Goal: Task Accomplishment & Management: Manage account settings

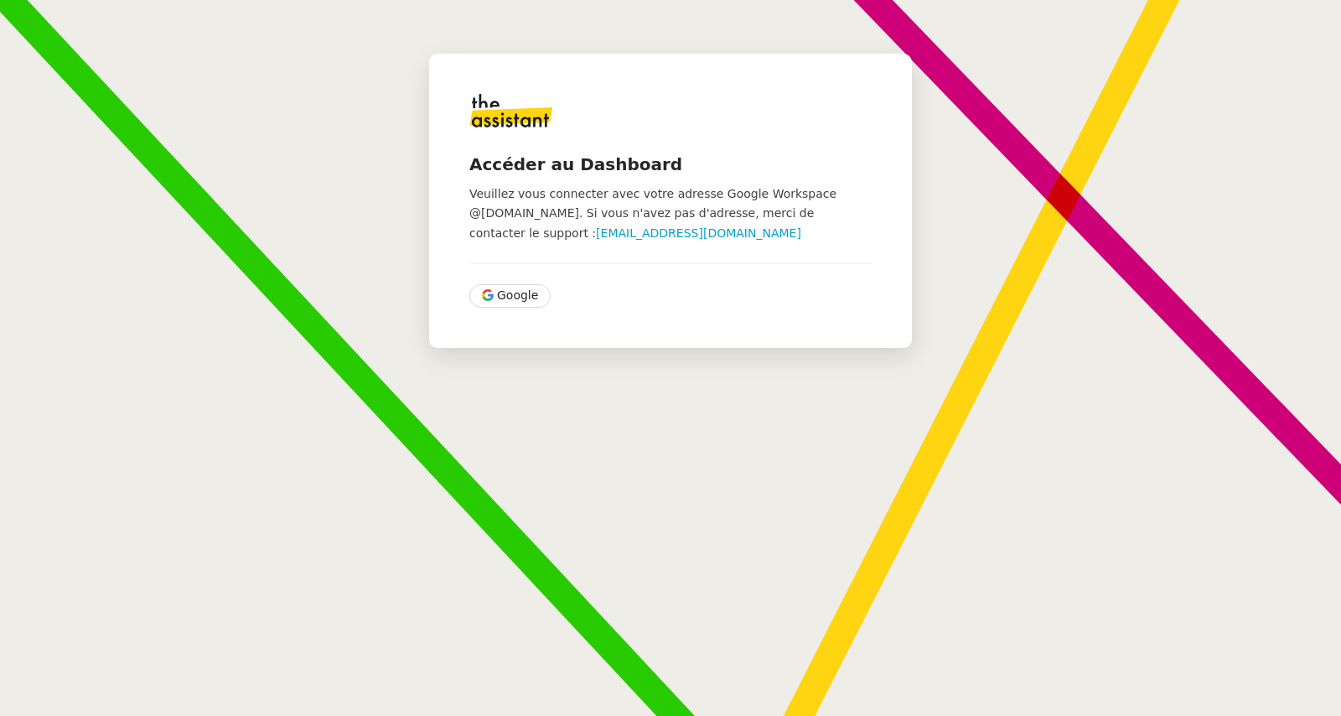
click at [489, 309] on div "Accéder au Dashboard Veuillez vous connecter avec votre adresse Google Workspac…" at bounding box center [670, 201] width 483 height 294
click at [497, 299] on span "Google" at bounding box center [517, 295] width 41 height 19
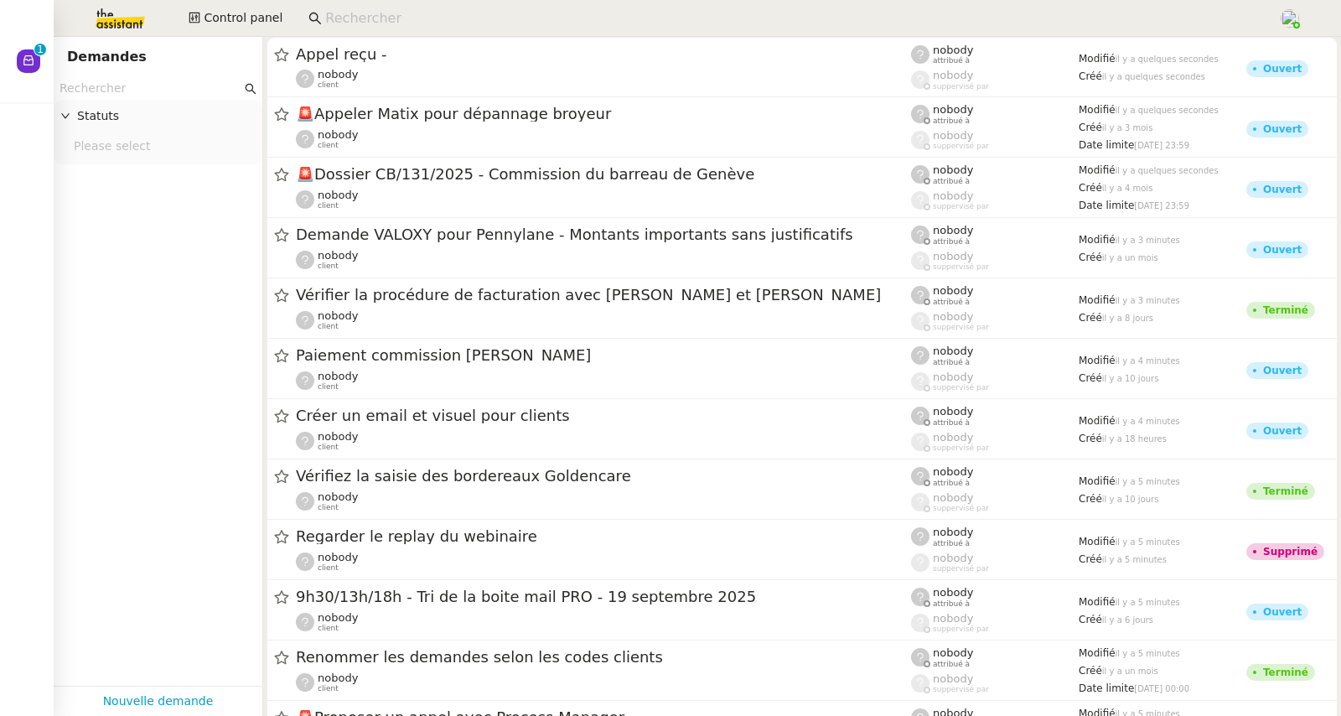
click at [368, 20] on input at bounding box center [793, 19] width 937 height 23
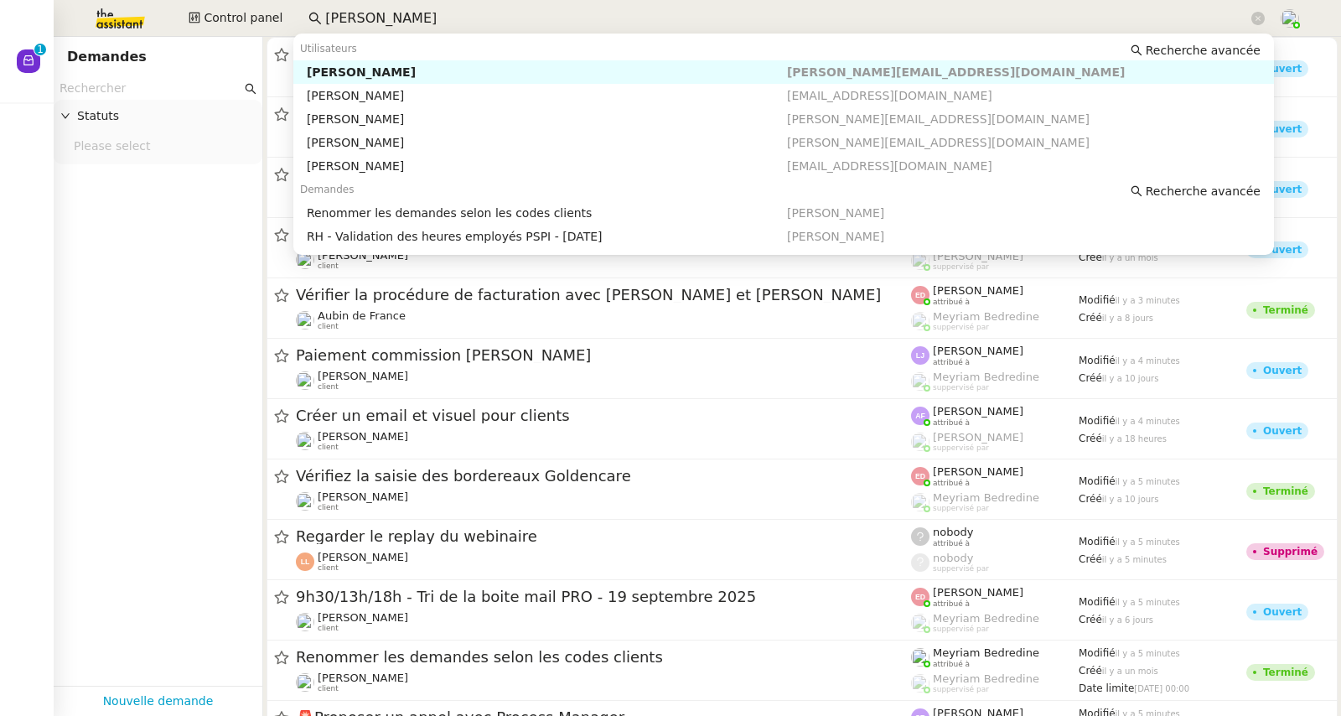
click at [387, 70] on div "[PERSON_NAME]" at bounding box center [547, 72] width 480 height 15
type input "[PERSON_NAME]"
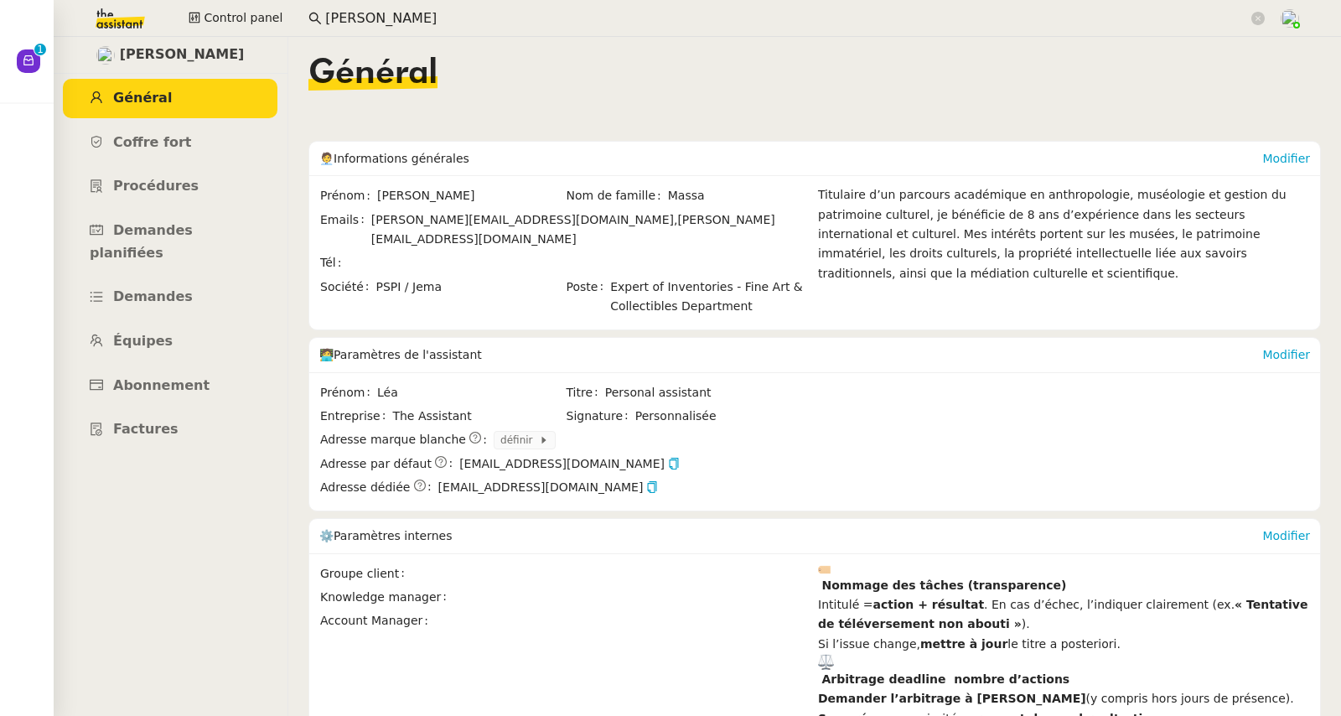
drag, startPoint x: 454, startPoint y: 221, endPoint x: 366, endPoint y: 220, distance: 88.9
click at [366, 220] on div "Emails johanna@pspi.ch, johanna@jemapp.ch" at bounding box center [565, 229] width 490 height 39
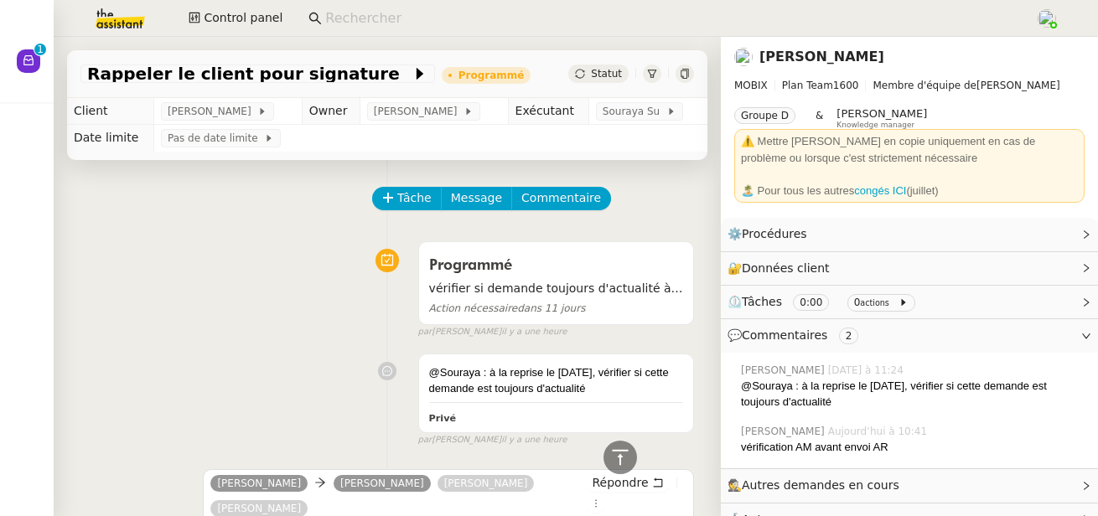
scroll to position [1424, 0]
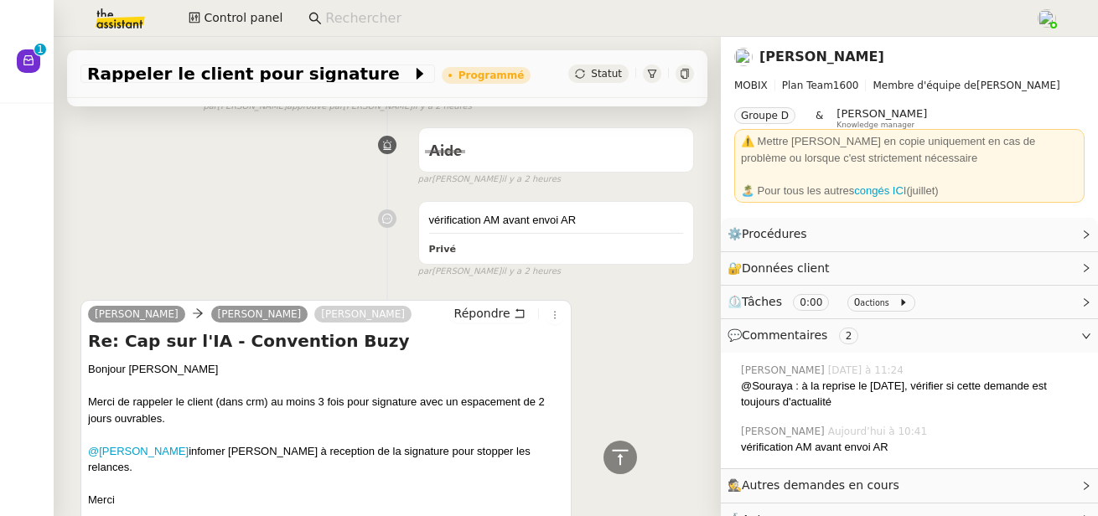
click at [608, 13] on input at bounding box center [671, 19] width 693 height 23
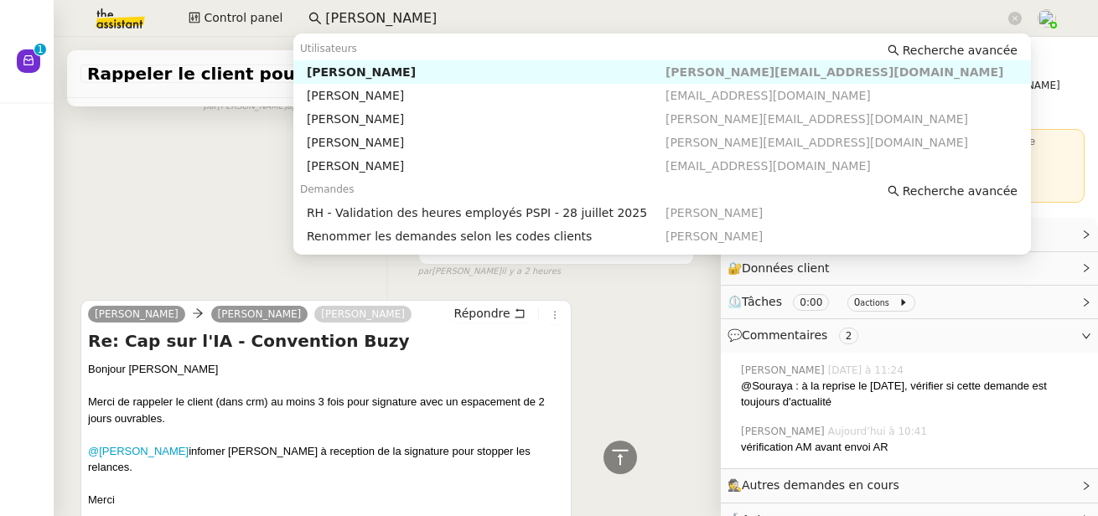
click at [584, 62] on nz-auto-option "Johanna Massa johanna@pspi.ch" at bounding box center [662, 71] width 738 height 23
type input "johanna"
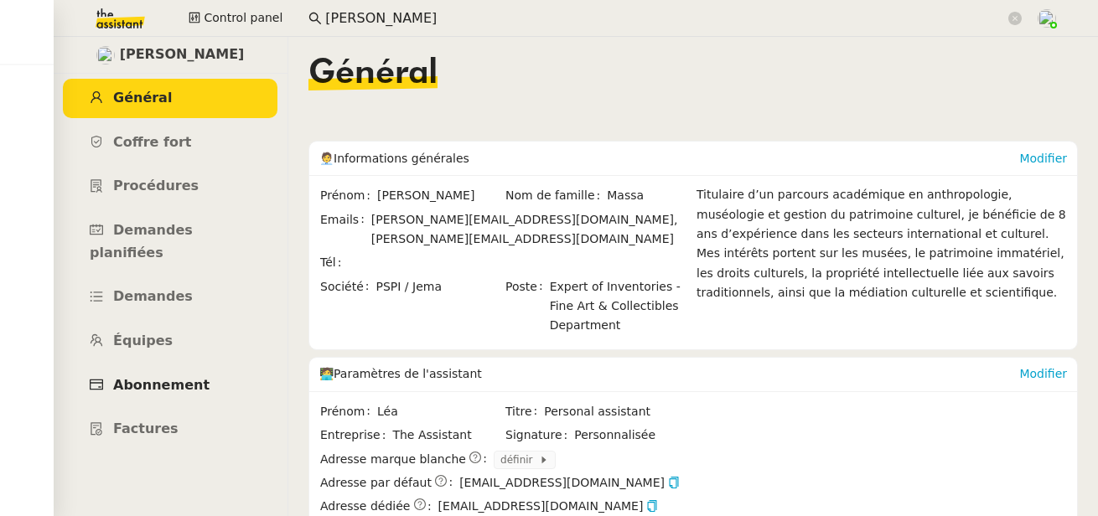
click at [195, 366] on link "Abonnement" at bounding box center [170, 385] width 215 height 39
